Goal: Task Accomplishment & Management: Manage account settings

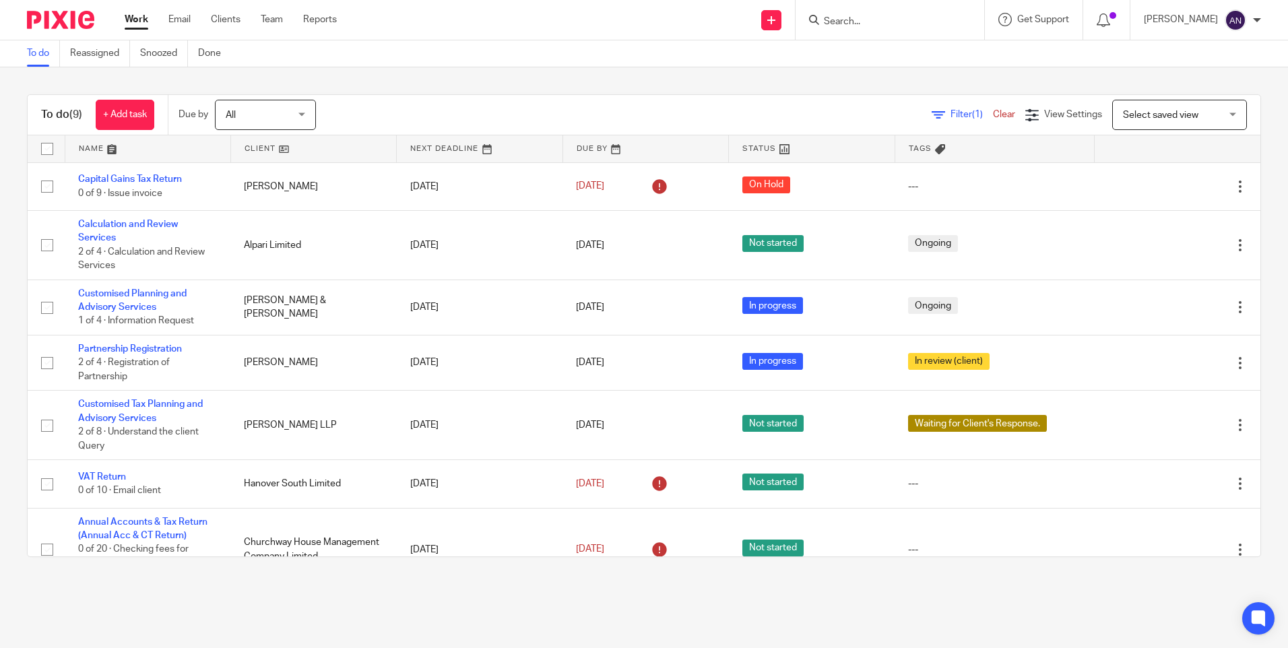
click at [855, 20] on input "Search" at bounding box center [882, 22] width 121 height 12
type input "n"
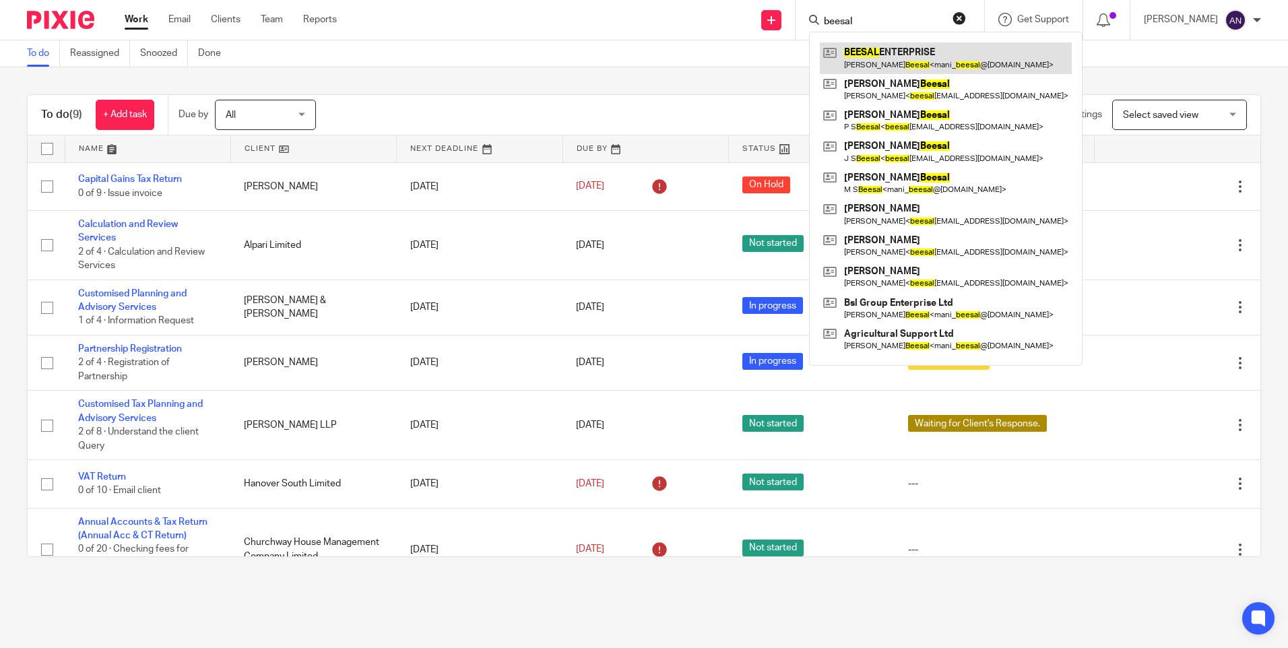
type input "beesal"
click at [915, 67] on link at bounding box center [946, 57] width 252 height 31
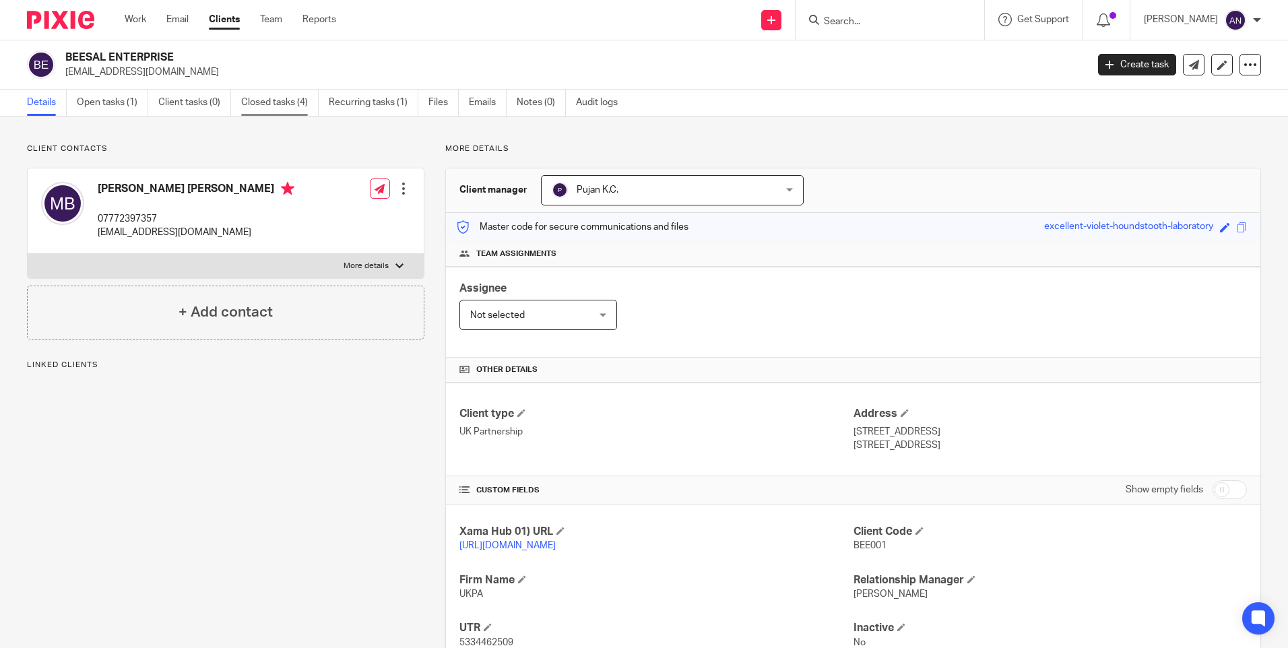
click at [277, 103] on link "Closed tasks (4)" at bounding box center [279, 103] width 77 height 26
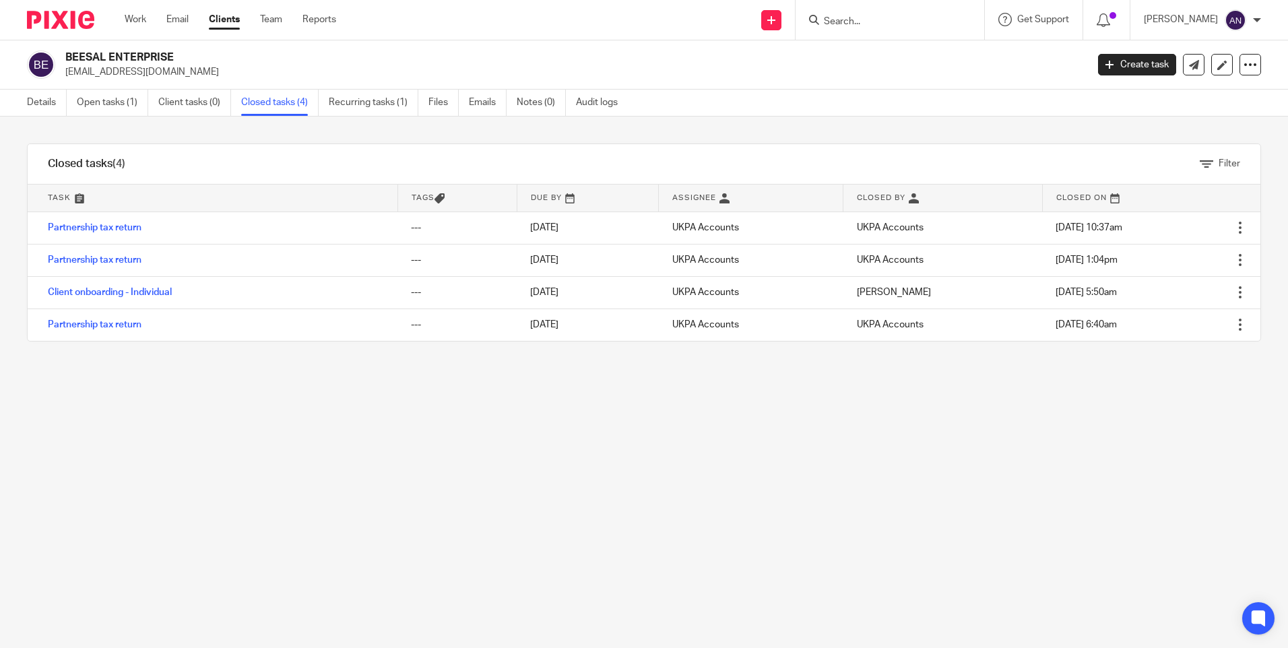
click at [539, 137] on div "Filter tasks Only show tasks matching all of these conditions 1 Task name Is Is…" at bounding box center [644, 382] width 1288 height 531
click at [130, 102] on link "Open tasks (1)" at bounding box center [112, 103] width 71 height 26
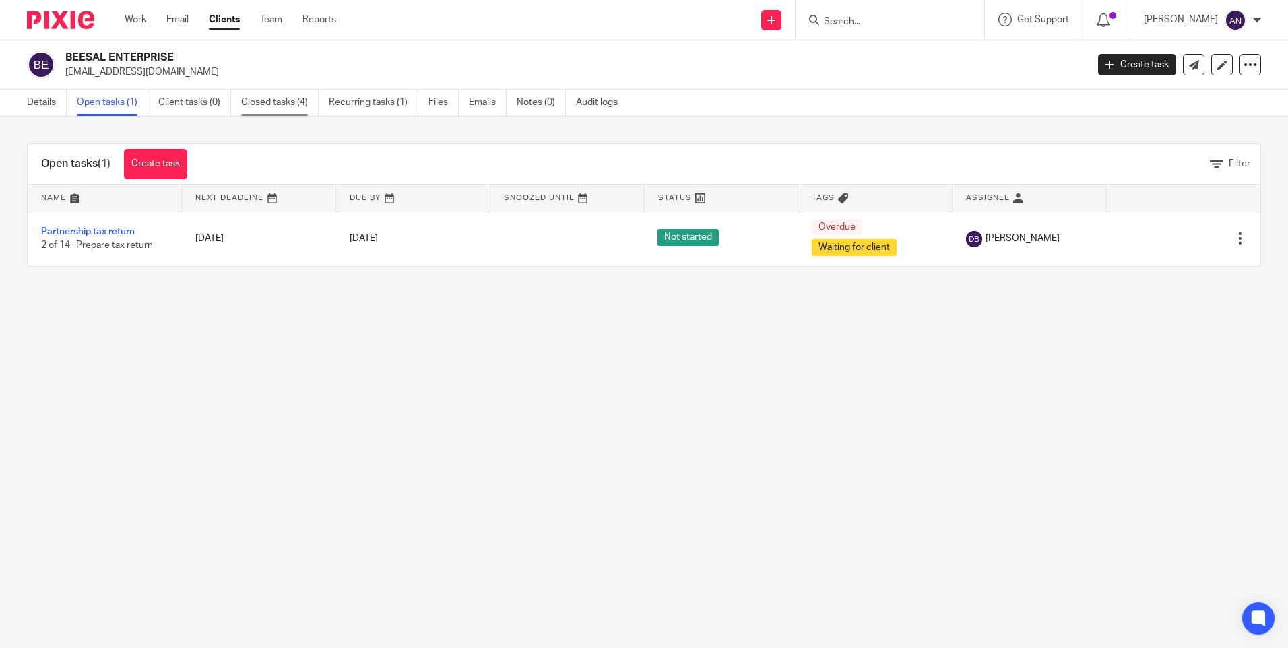
click at [291, 105] on link "Closed tasks (4)" at bounding box center [279, 103] width 77 height 26
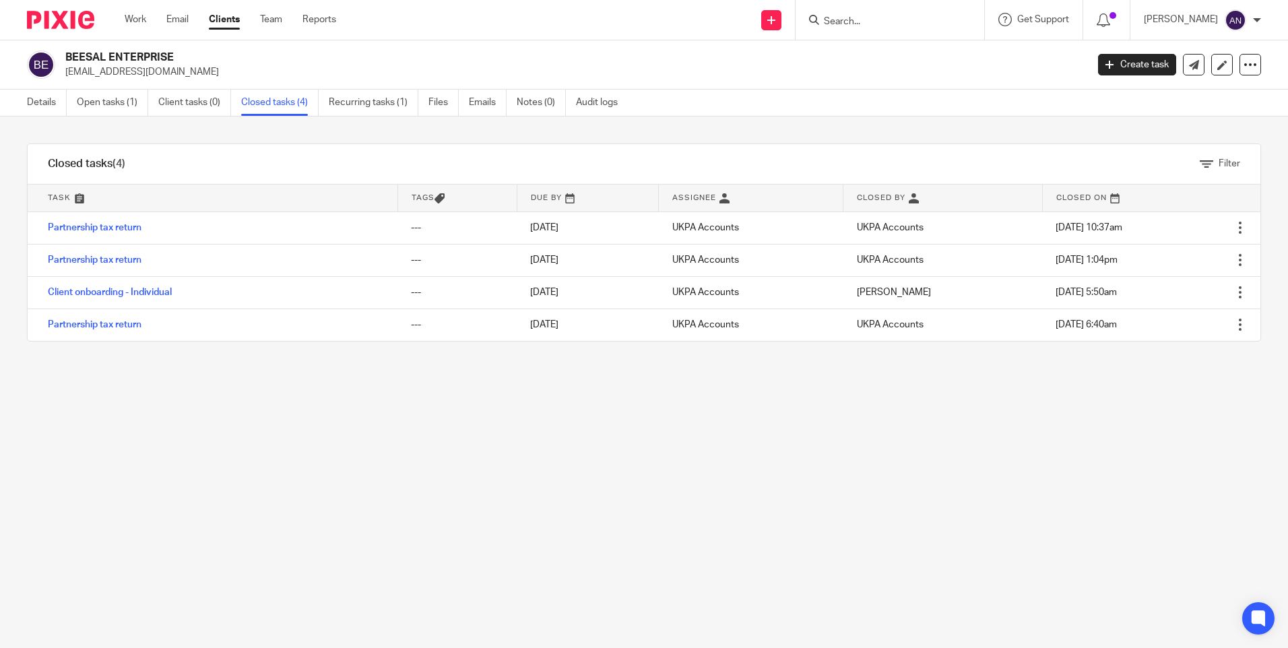
click at [298, 127] on div "Filter tasks Only show tasks matching all of these conditions 1 Task name Is Is…" at bounding box center [644, 382] width 1288 height 531
click at [358, 130] on div "Filter tasks Only show tasks matching all of these conditions 1 Task name Is Is…" at bounding box center [644, 382] width 1288 height 531
click at [572, 131] on div "Filter tasks Only show tasks matching all of these conditions 1 Task name Is Is…" at bounding box center [644, 382] width 1288 height 531
